Goal: Task Accomplishment & Management: Manage account settings

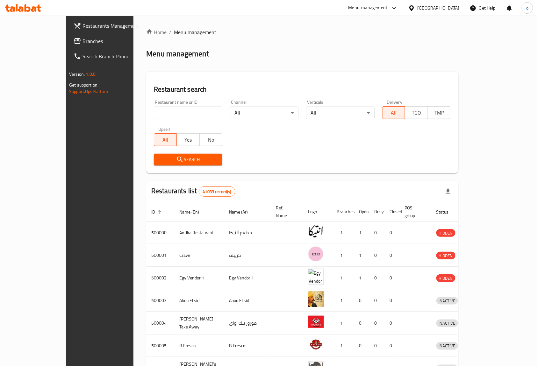
click at [83, 37] on span "Branches" at bounding box center [117, 41] width 68 height 8
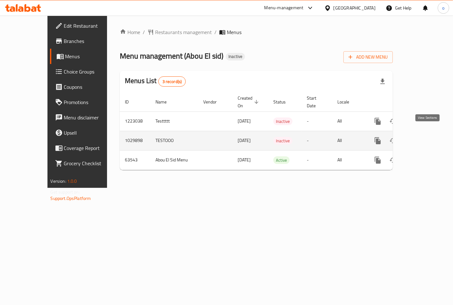
click at [427, 137] on icon "enhanced table" at bounding box center [424, 141] width 8 height 8
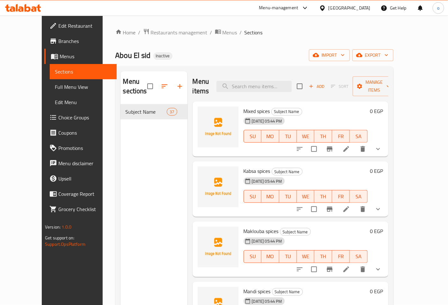
click at [243, 166] on span "Kabsa spices" at bounding box center [256, 171] width 27 height 10
copy h6 "Kabsa spices"
click at [279, 83] on input "search" at bounding box center [253, 86] width 75 height 11
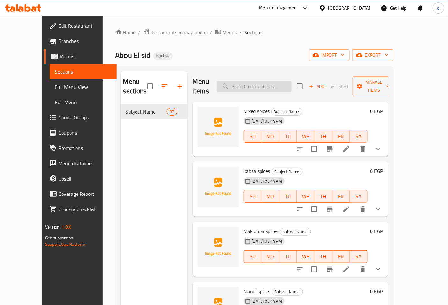
paste input "Kabsa spices"
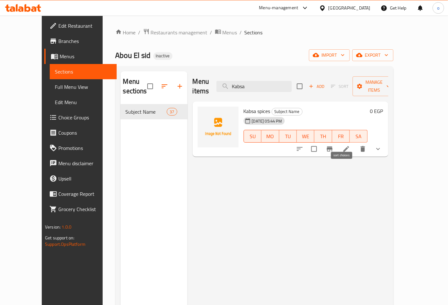
type input "Kabsa"
click at [303, 145] on icon "sort-choices" at bounding box center [300, 149] width 8 height 8
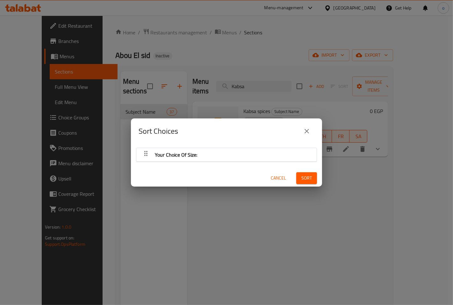
click at [277, 148] on div "Your Choice Of Size:" at bounding box center [227, 154] width 174 height 15
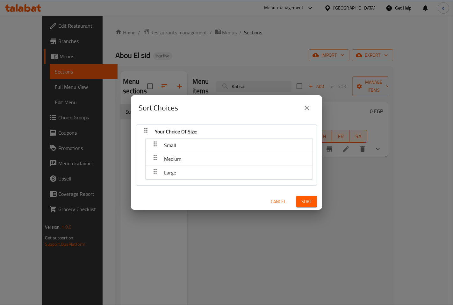
click at [310, 108] on icon "close" at bounding box center [307, 108] width 8 height 8
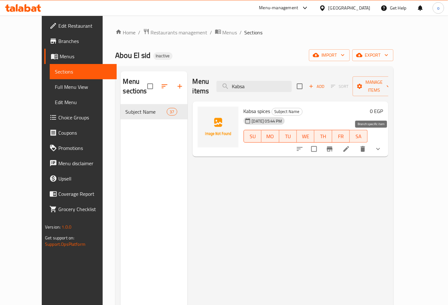
click at [332, 147] on icon "Branch-specific-item" at bounding box center [330, 149] width 6 height 5
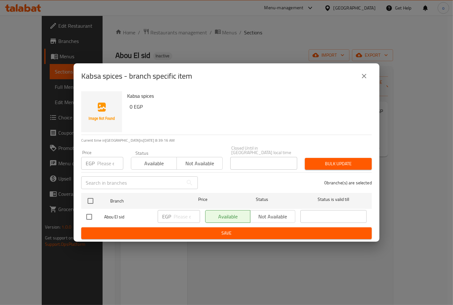
click at [90, 211] on input "checkbox" at bounding box center [89, 216] width 13 height 13
checkbox input "true"
click at [89, 210] on input "checkbox" at bounding box center [89, 216] width 13 height 13
checkbox input "false"
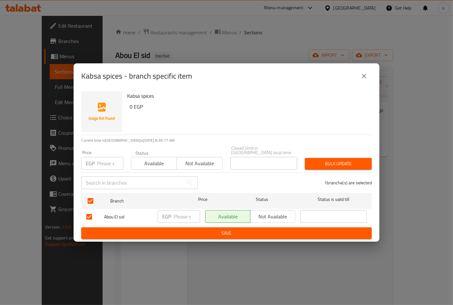
checkbox input "false"
click at [88, 214] on input "checkbox" at bounding box center [89, 216] width 13 height 13
checkbox input "true"
click at [190, 214] on input "number" at bounding box center [187, 216] width 26 height 13
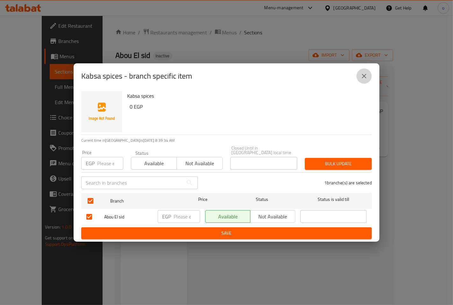
click at [361, 76] on icon "close" at bounding box center [364, 76] width 8 height 8
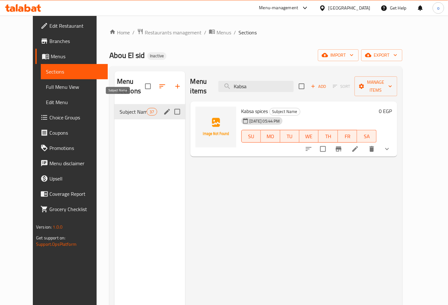
click at [126, 108] on span "Subject Name" at bounding box center [132, 112] width 27 height 8
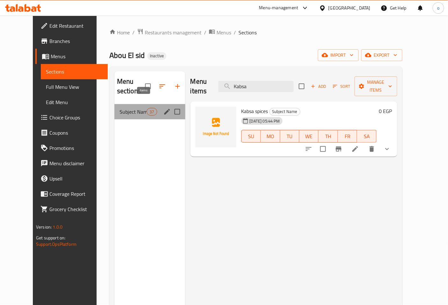
click at [147, 109] on span "37" at bounding box center [152, 112] width 10 height 6
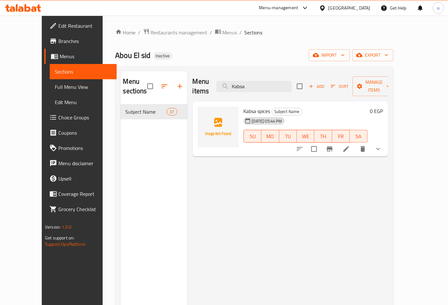
click at [55, 68] on span "Sections" at bounding box center [83, 72] width 57 height 8
click at [267, 83] on input "Kabsa" at bounding box center [253, 86] width 75 height 11
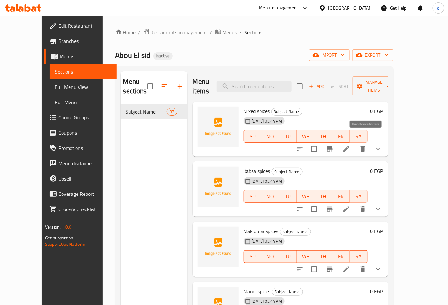
click at [332, 147] on icon "Branch-specific-item" at bounding box center [330, 149] width 6 height 5
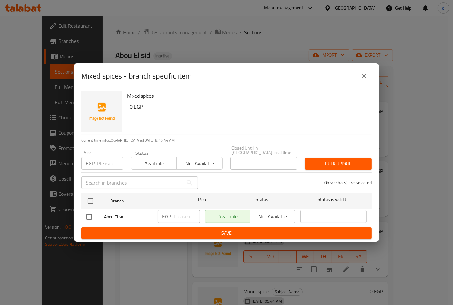
click at [206, 159] on span "Not available" at bounding box center [199, 163] width 40 height 9
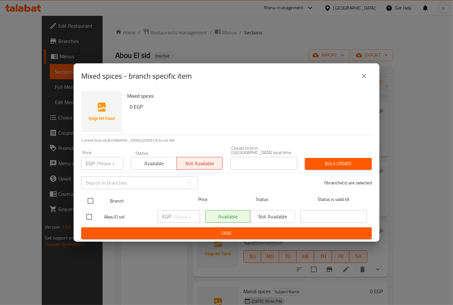
click at [89, 195] on input "checkbox" at bounding box center [90, 200] width 13 height 13
checkbox input "true"
click at [88, 198] on input "checkbox" at bounding box center [90, 200] width 13 height 13
checkbox input "false"
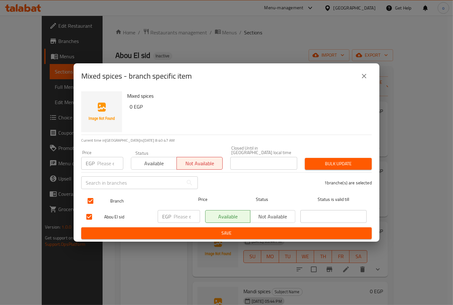
checkbox input "false"
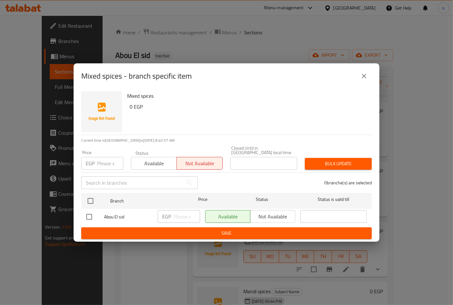
click at [362, 77] on icon "close" at bounding box center [364, 76] width 8 height 8
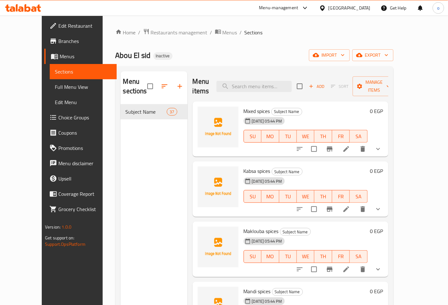
click at [44, 49] on link "Menus" at bounding box center [80, 56] width 72 height 15
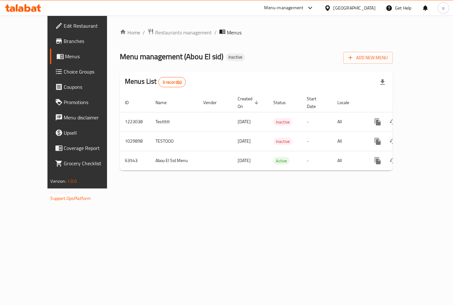
click at [64, 30] on span "Edit Restaurant" at bounding box center [91, 26] width 54 height 8
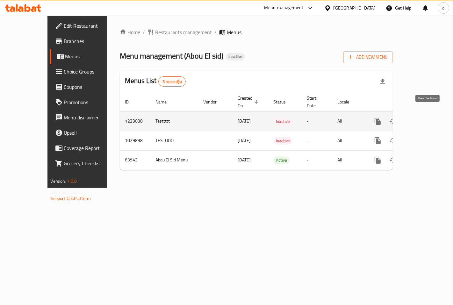
click at [428, 118] on icon "enhanced table" at bounding box center [424, 122] width 8 height 8
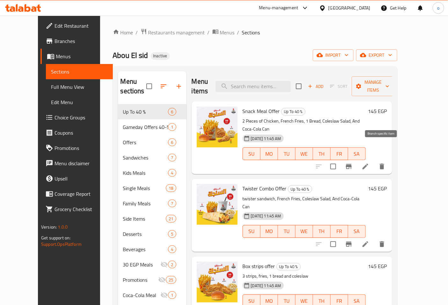
click at [351, 164] on icon "Branch-specific-item" at bounding box center [349, 166] width 6 height 5
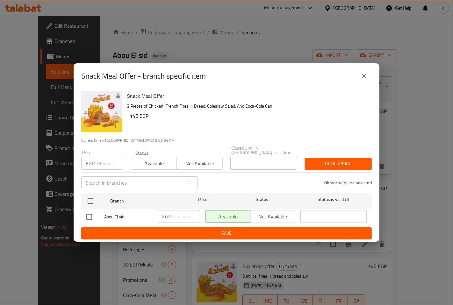
click at [87, 216] on input "checkbox" at bounding box center [89, 216] width 13 height 13
checkbox input "true"
click at [366, 75] on icon "close" at bounding box center [364, 76] width 8 height 8
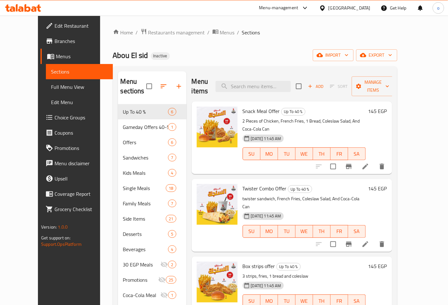
click at [56, 55] on span "Menus" at bounding box center [82, 57] width 52 height 8
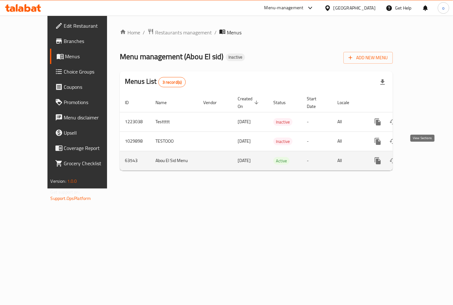
click at [428, 157] on icon "enhanced table" at bounding box center [424, 161] width 8 height 8
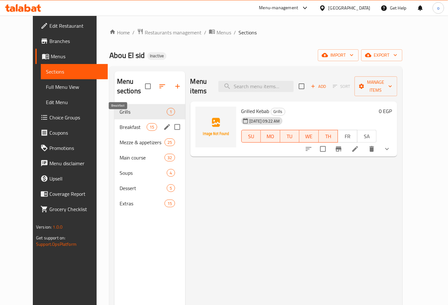
click at [122, 123] on span "Breakfast" at bounding box center [132, 127] width 27 height 8
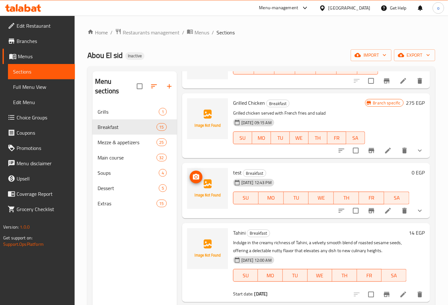
scroll to position [71, 0]
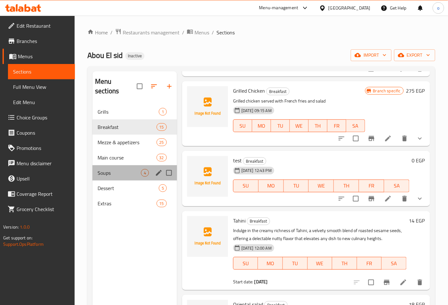
click at [127, 169] on div "Soups 4" at bounding box center [134, 172] width 84 height 15
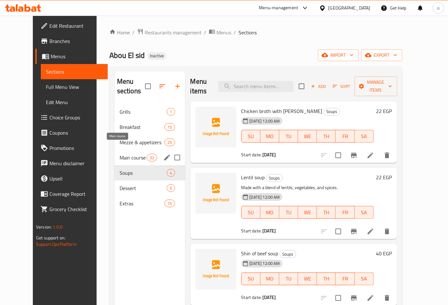
click at [133, 154] on span "Main course" at bounding box center [132, 158] width 27 height 8
